Goal: Share content: Share content

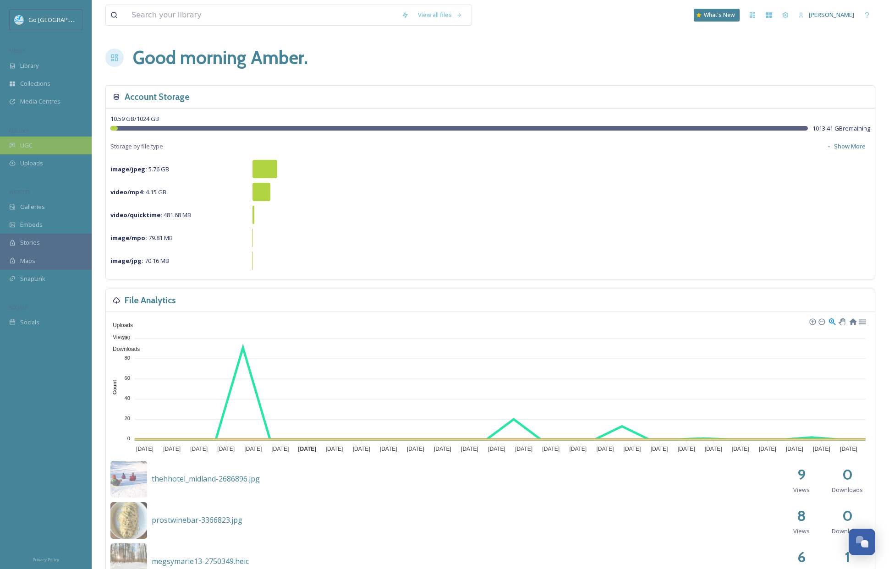
click at [32, 149] on div "UGC" at bounding box center [46, 146] width 92 height 18
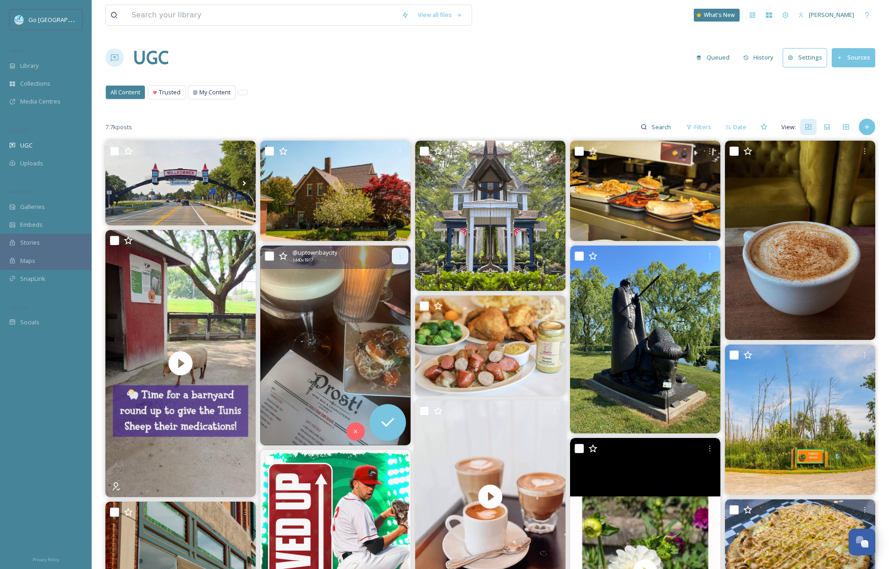
click at [402, 252] on icon at bounding box center [399, 255] width 7 height 7
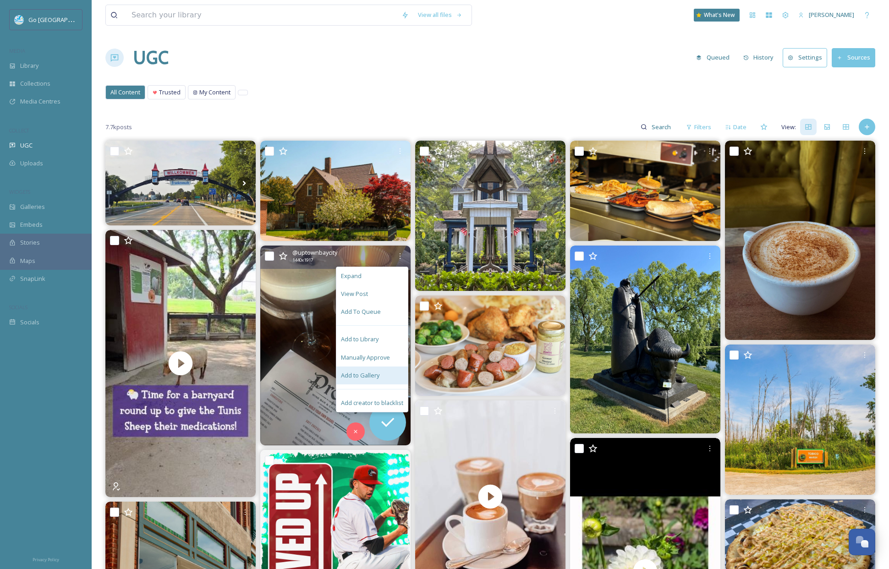
click at [385, 376] on div "Add to Gallery" at bounding box center [371, 376] width 71 height 18
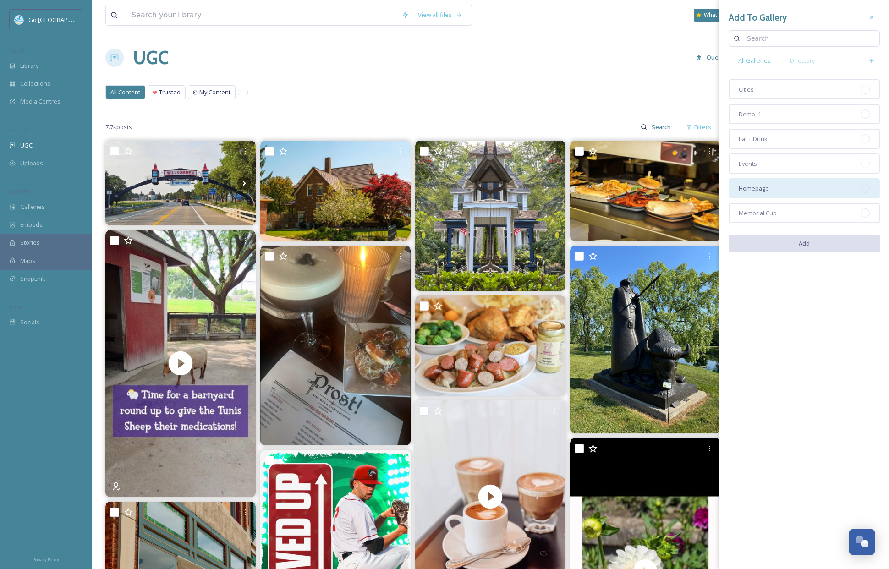
click at [788, 181] on div "Homepage" at bounding box center [803, 188] width 151 height 20
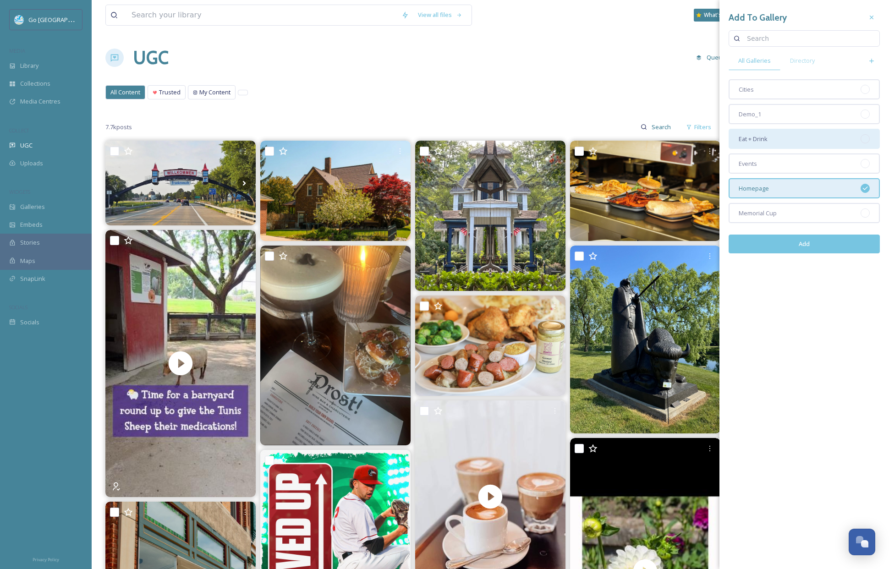
click at [773, 140] on div "Eat + Drink" at bounding box center [803, 139] width 151 height 20
click at [816, 242] on button "Add" at bounding box center [803, 244] width 151 height 19
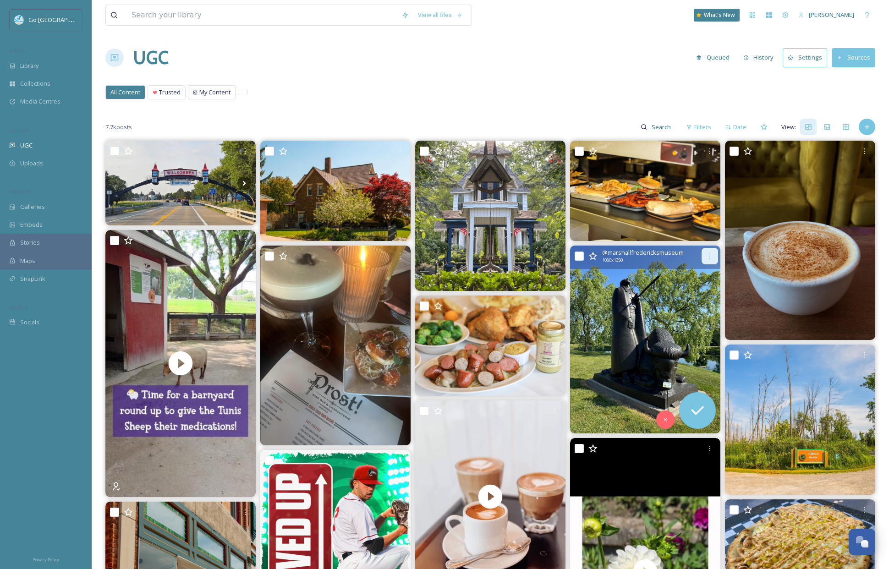
click at [710, 257] on icon at bounding box center [709, 255] width 7 height 7
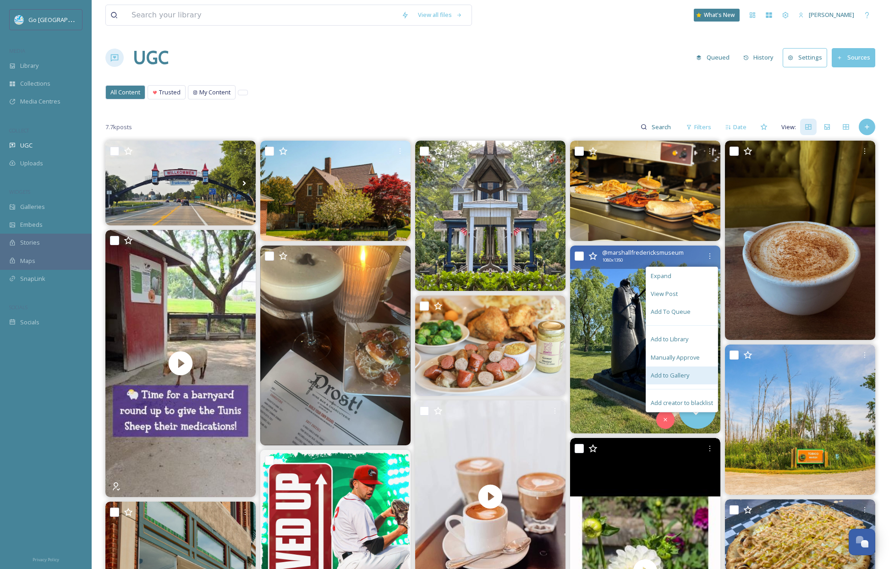
click at [699, 371] on div "Add to Gallery" at bounding box center [681, 376] width 71 height 18
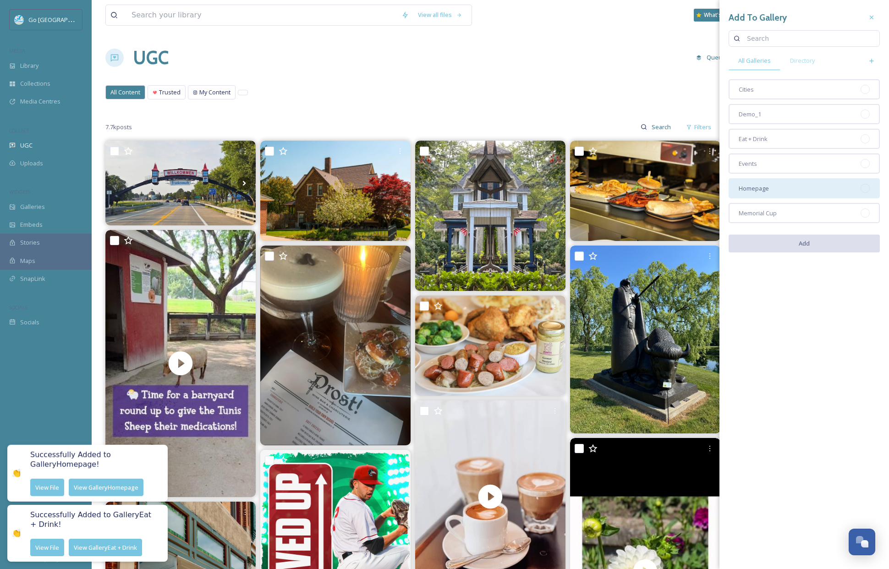
click at [801, 185] on div "Homepage" at bounding box center [803, 188] width 151 height 20
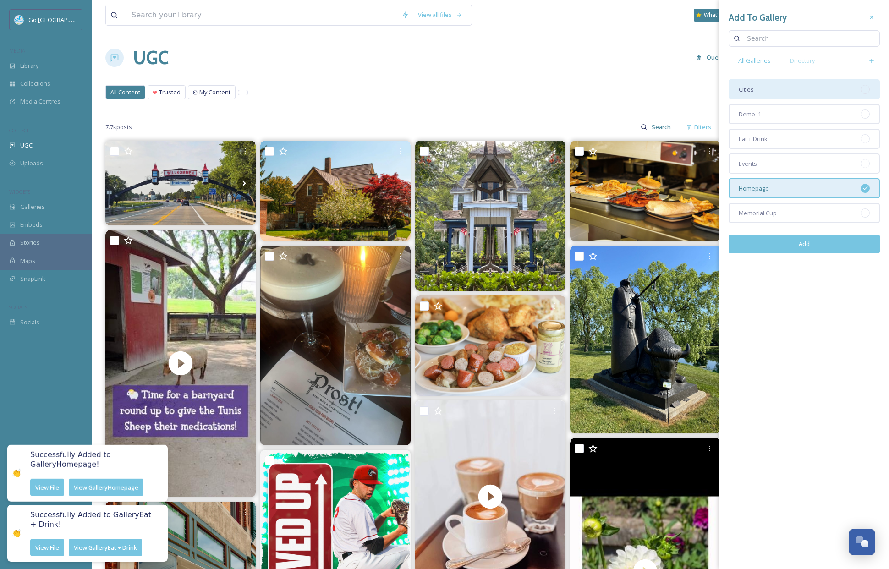
click at [785, 92] on div "Cities" at bounding box center [803, 89] width 151 height 20
click at [827, 243] on button "Add" at bounding box center [803, 244] width 151 height 19
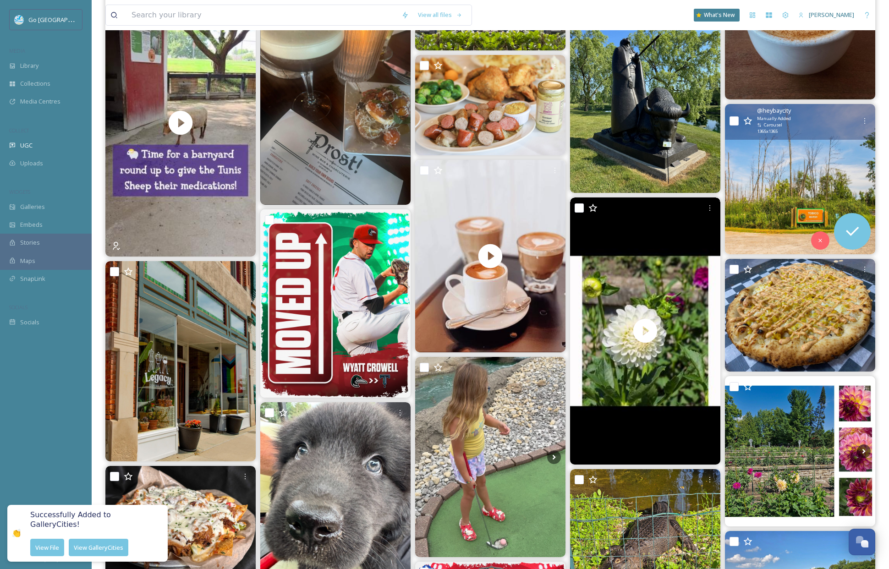
scroll to position [185, 0]
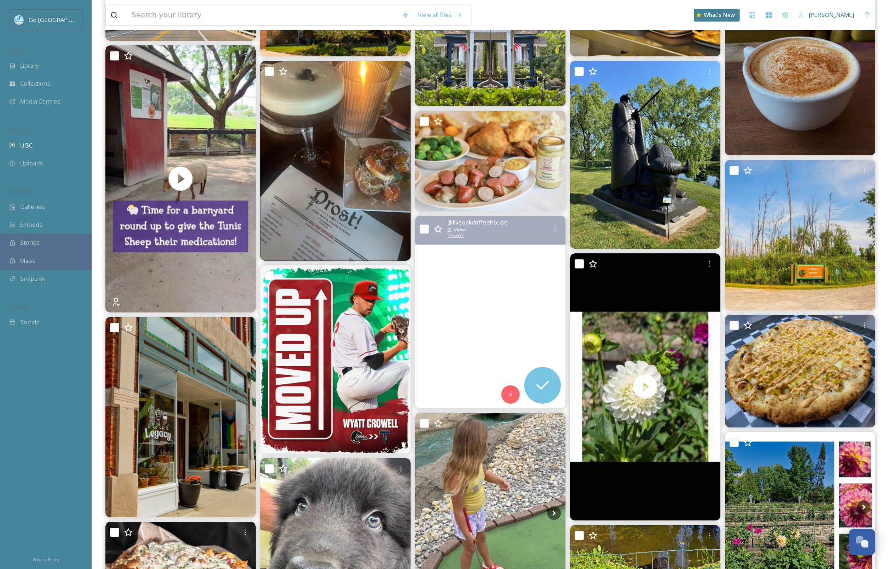
click at [495, 311] on video "As the school year begins, we’re cheering on all the students, teachers, and ad…" at bounding box center [490, 312] width 150 height 192
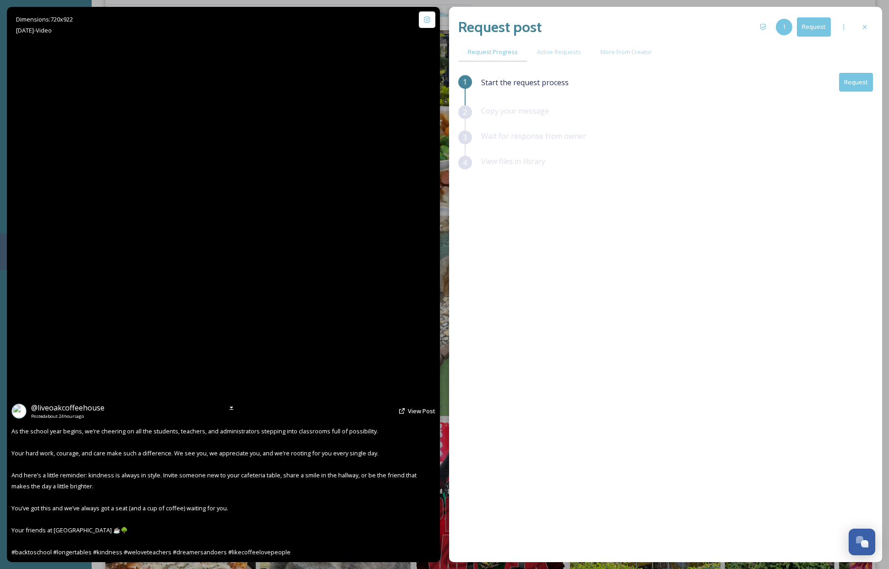
click at [213, 283] on video "As the school year begins, we’re cheering on all the students, teachers, and ad…" at bounding box center [223, 284] width 330 height 422
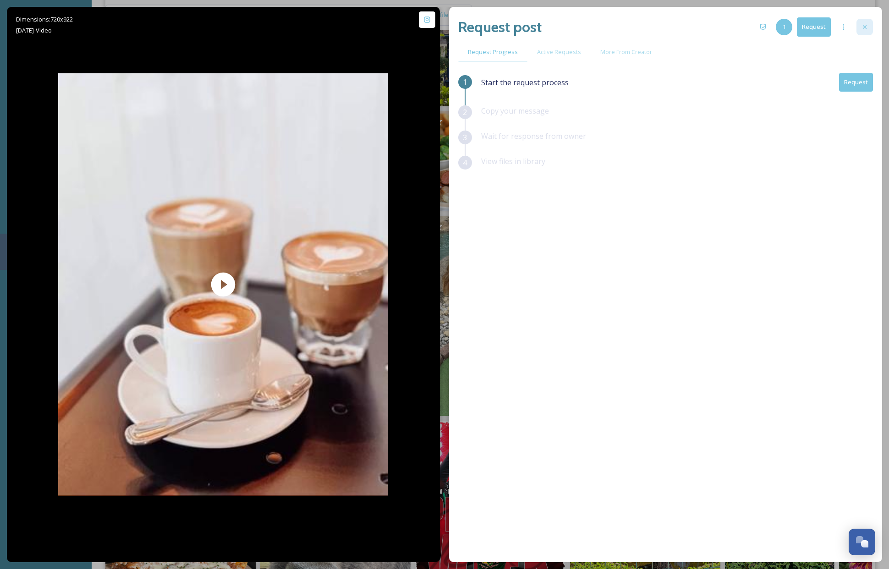
click at [838, 26] on icon at bounding box center [864, 26] width 7 height 7
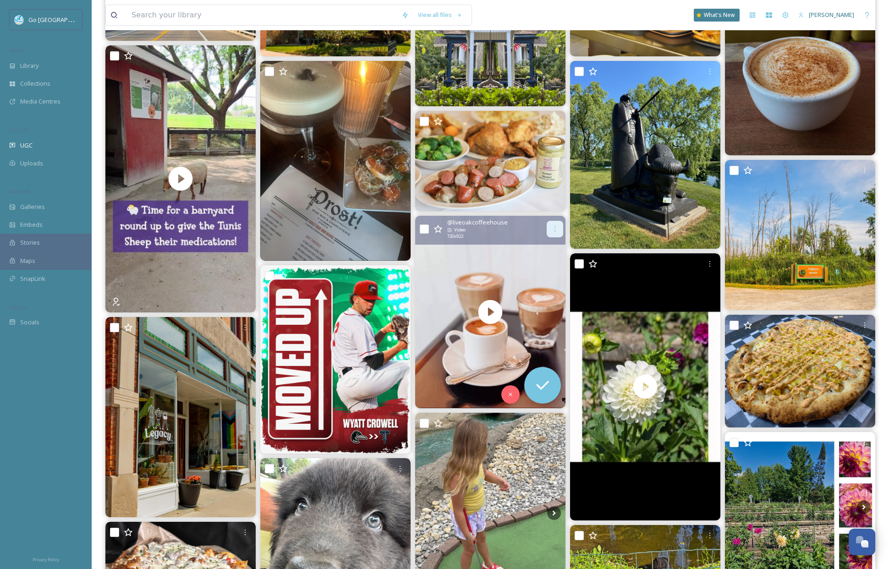
click at [558, 226] on icon at bounding box center [554, 228] width 7 height 7
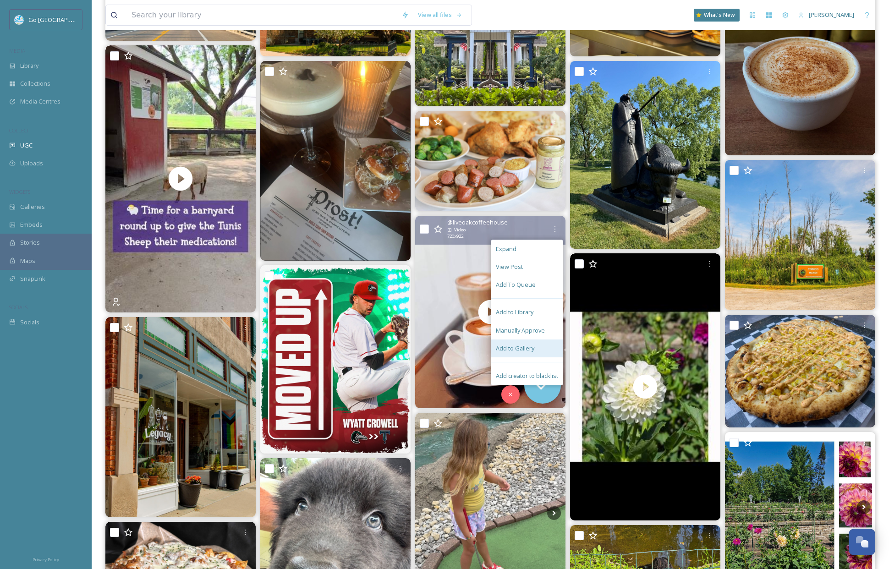
click at [521, 339] on div "Add to Gallery" at bounding box center [526, 348] width 71 height 18
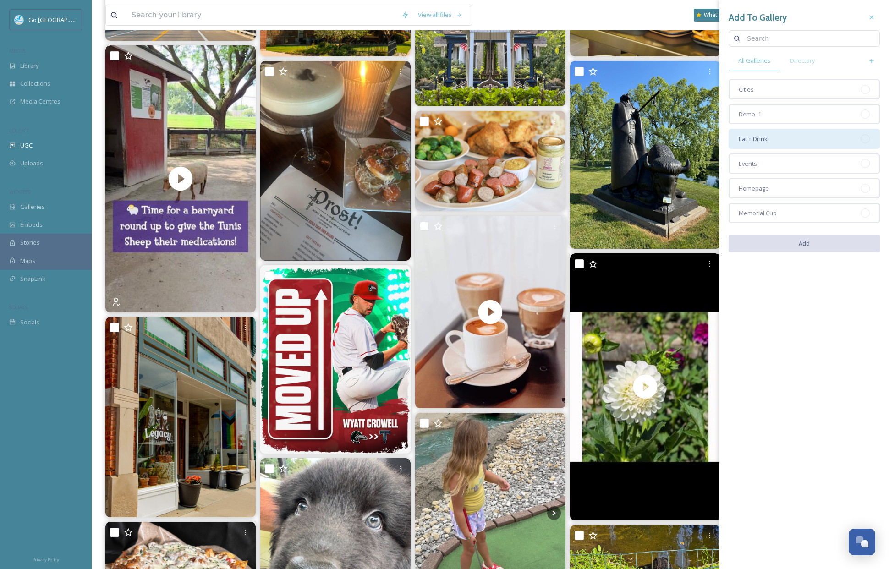
click at [810, 137] on div "Eat + Drink" at bounding box center [803, 139] width 151 height 20
drag, startPoint x: 814, startPoint y: 240, endPoint x: 798, endPoint y: 242, distance: 15.7
click at [814, 240] on button "Add" at bounding box center [803, 244] width 151 height 19
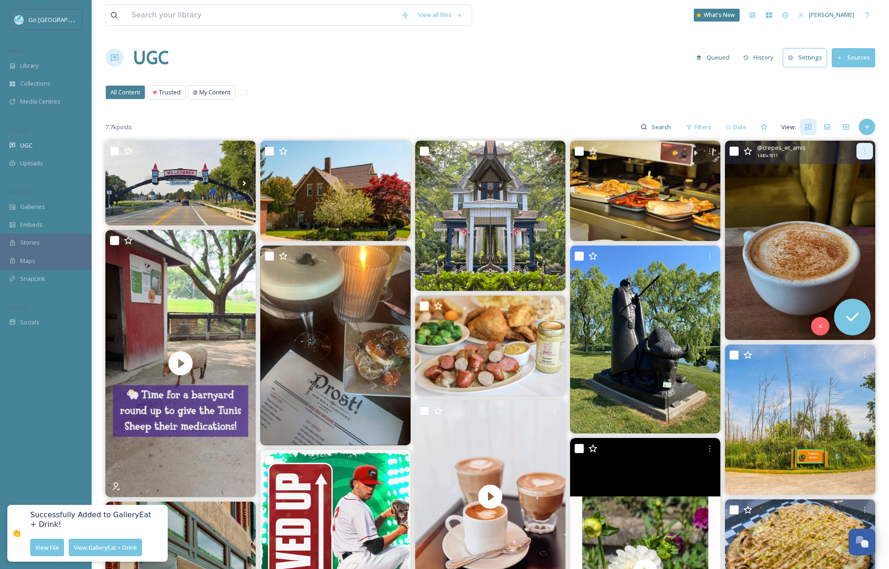
click at [838, 147] on div at bounding box center [864, 151] width 16 height 16
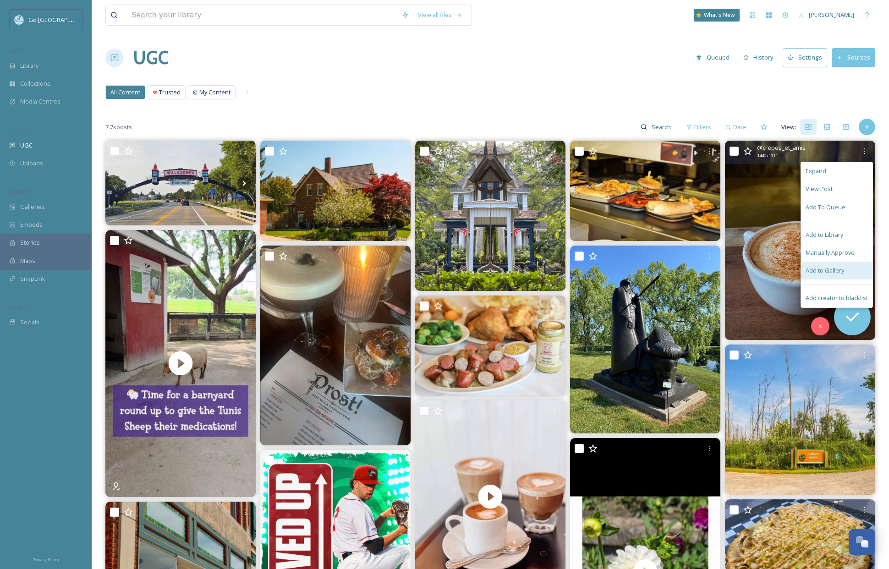
click at [813, 265] on div "Add to Gallery" at bounding box center [836, 271] width 71 height 18
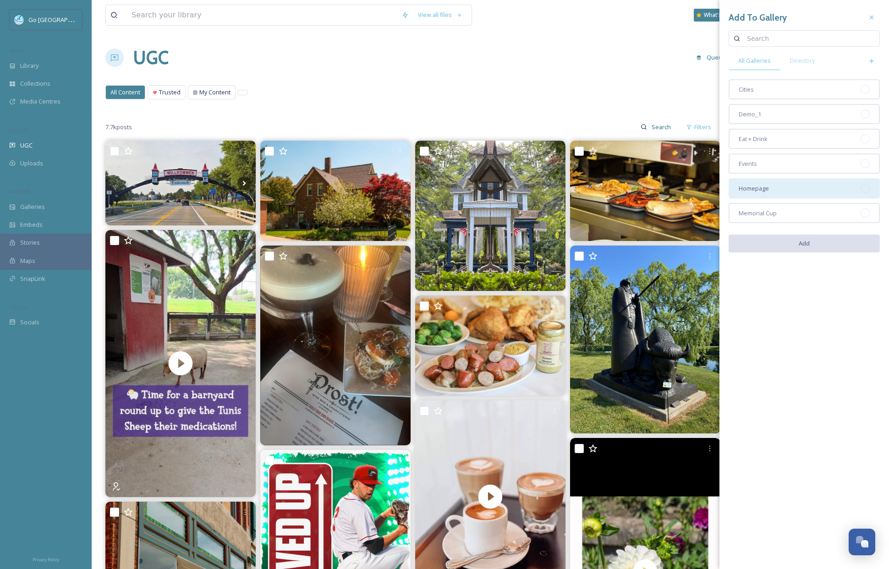
click at [773, 191] on div "Homepage" at bounding box center [803, 188] width 151 height 20
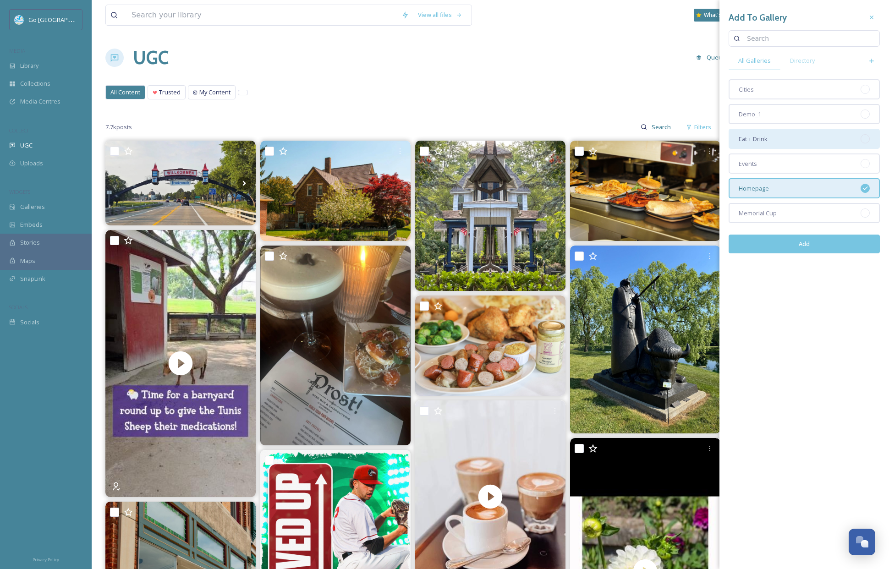
click at [772, 132] on div "Eat + Drink" at bounding box center [803, 139] width 151 height 20
click at [810, 243] on button "Add" at bounding box center [803, 244] width 151 height 19
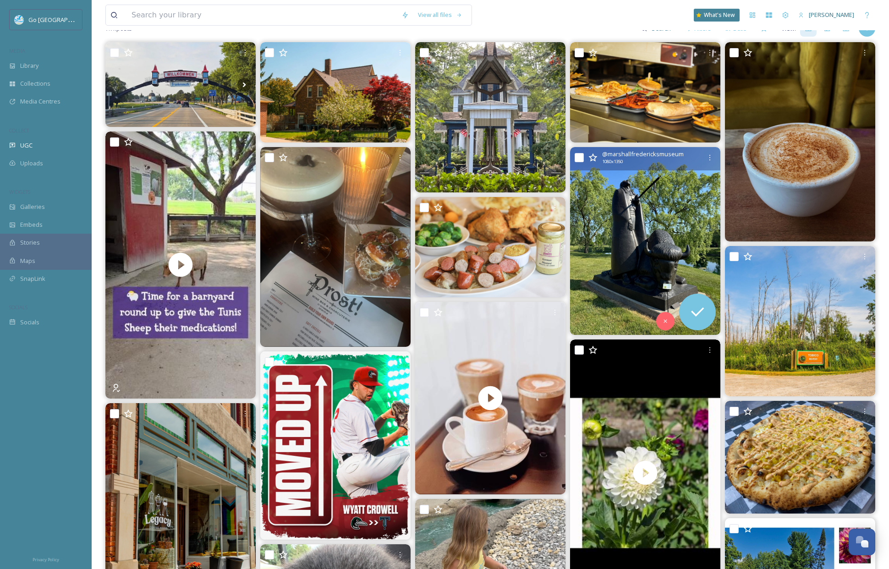
scroll to position [181, 0]
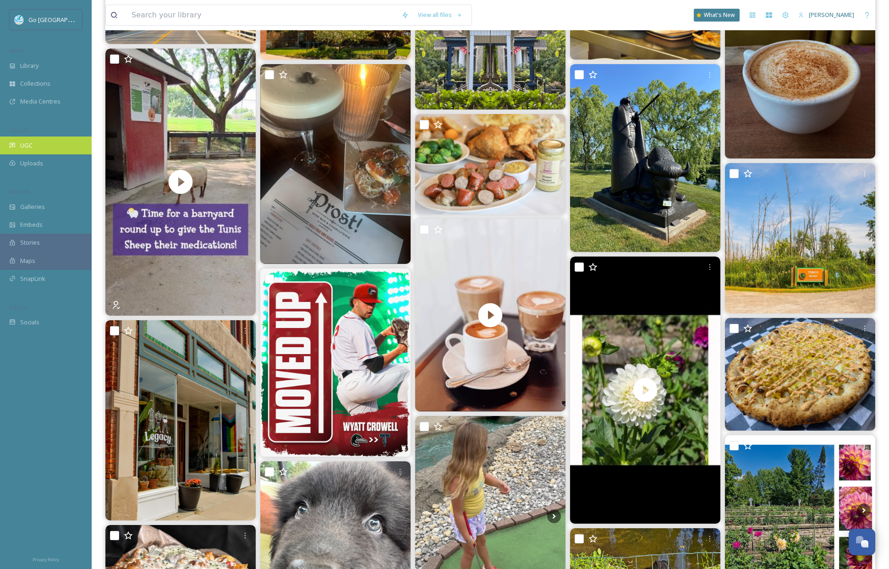
click at [58, 141] on div "UGC" at bounding box center [46, 146] width 92 height 18
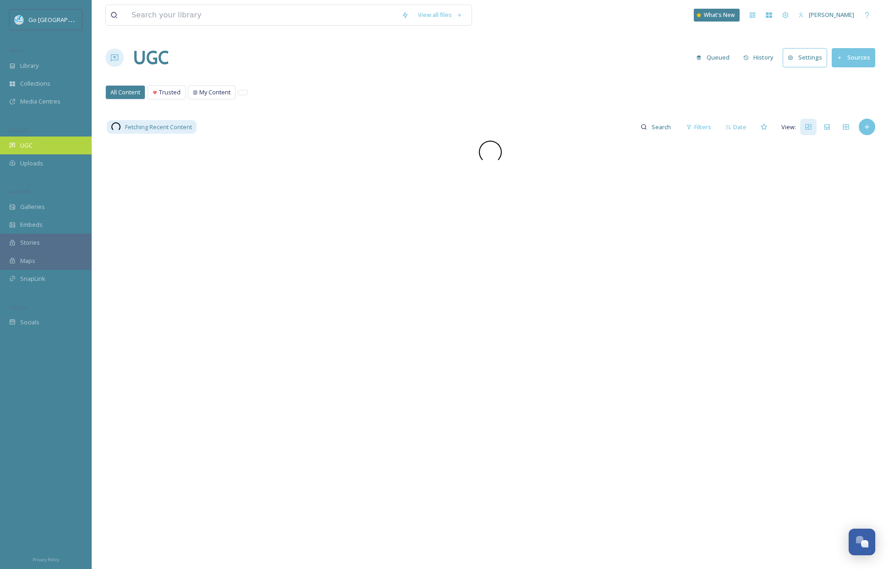
click at [52, 151] on div "UGC" at bounding box center [46, 146] width 92 height 18
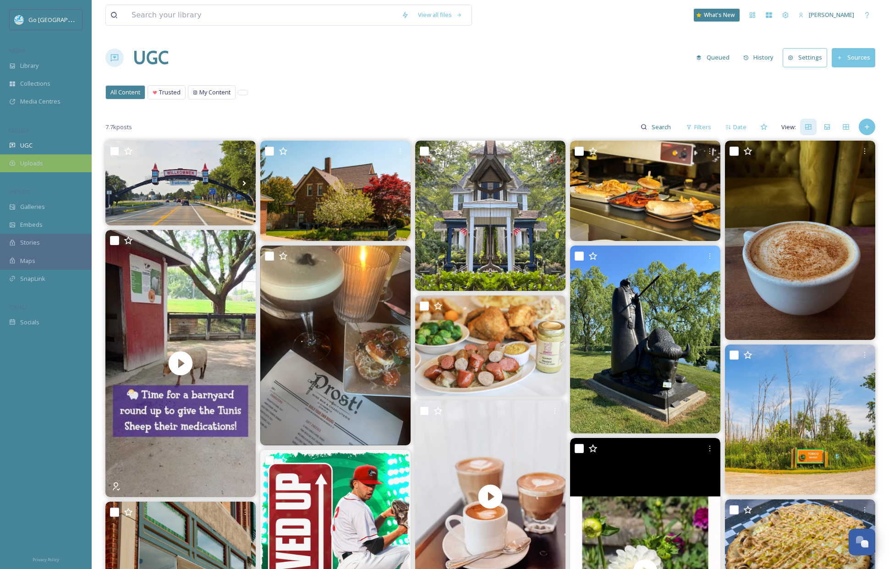
click at [17, 158] on div "Uploads" at bounding box center [46, 163] width 92 height 18
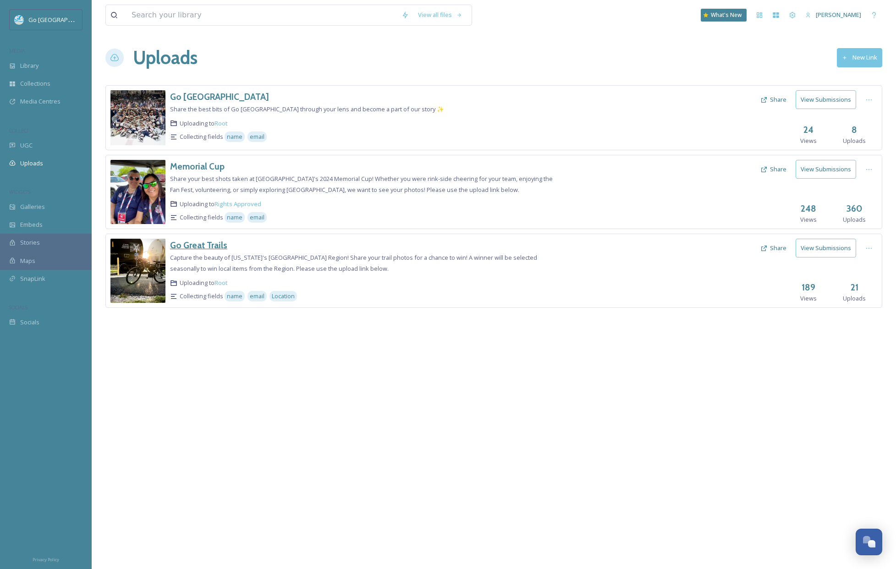
click at [209, 247] on h3 "Go Great Trails" at bounding box center [198, 245] width 57 height 11
